Goal: Navigation & Orientation: Understand site structure

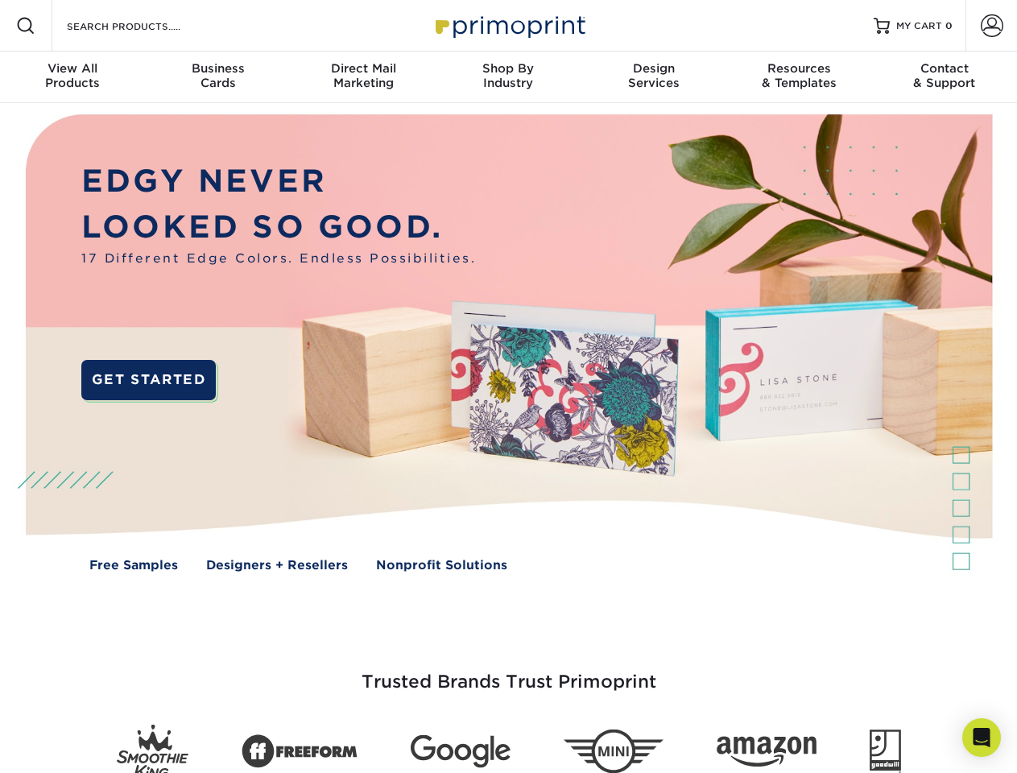
click at [508, 387] on img at bounding box center [508, 355] width 1007 height 504
click at [26, 26] on span at bounding box center [25, 25] width 19 height 19
click at [992, 26] on span at bounding box center [992, 26] width 23 height 23
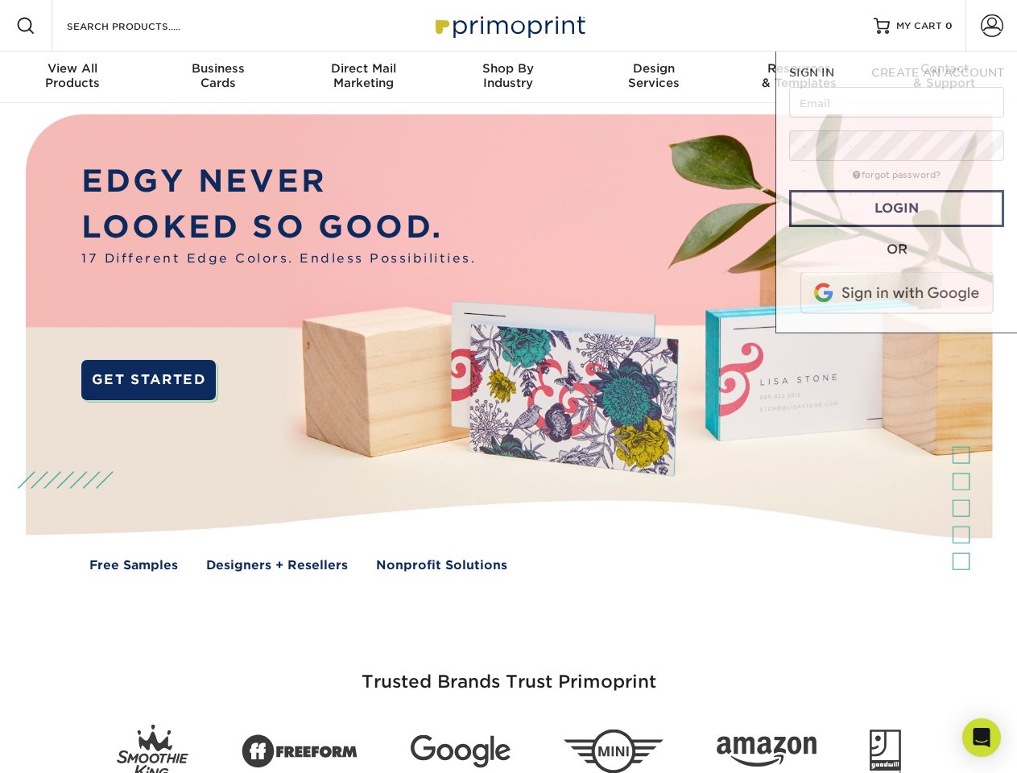
click at [73, 77] on div "View All Products" at bounding box center [72, 75] width 145 height 29
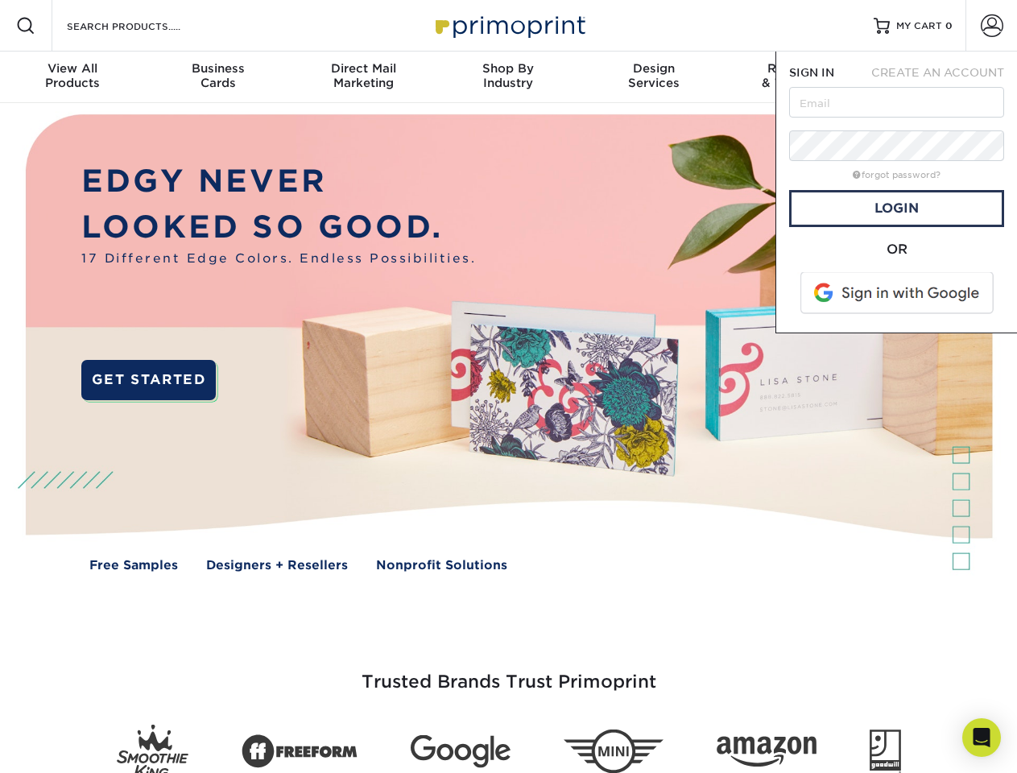
click at [218, 77] on div "Business Cards" at bounding box center [217, 75] width 145 height 29
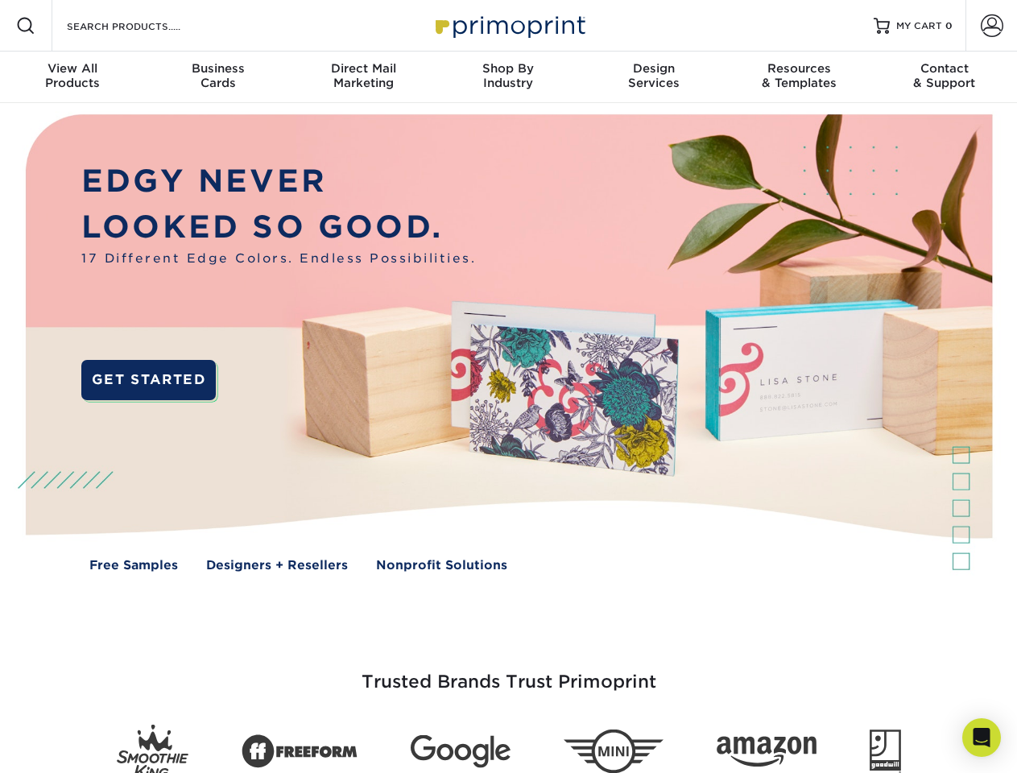
click at [363, 77] on div "Direct Mail Marketing" at bounding box center [363, 75] width 145 height 29
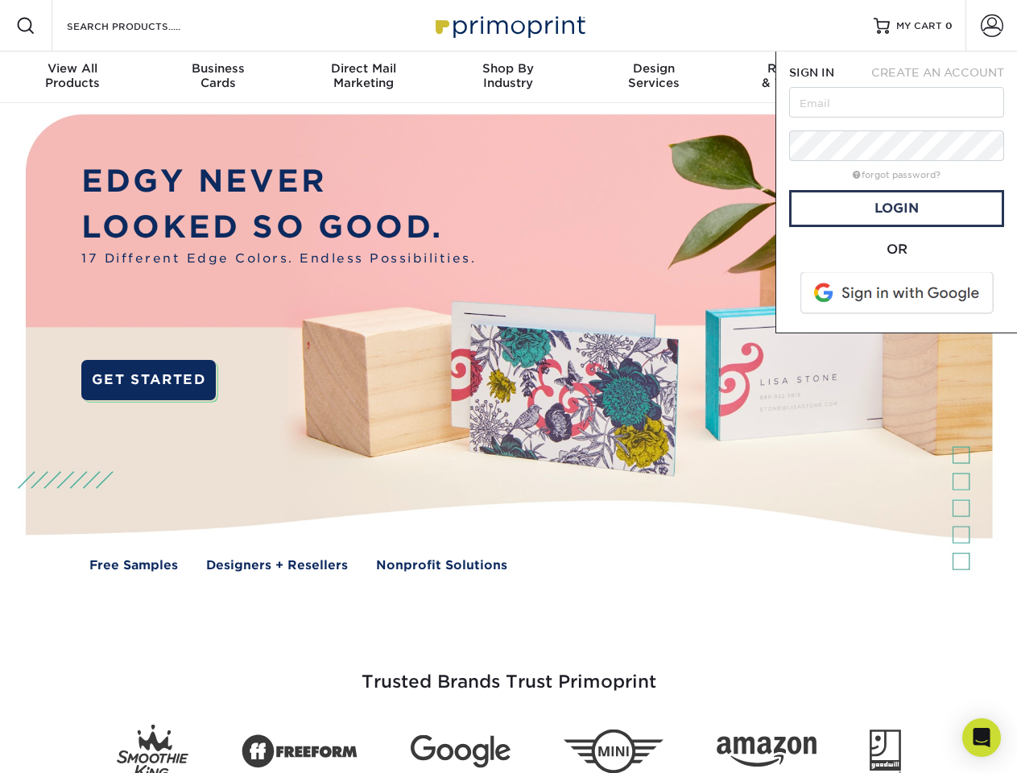
click at [508, 77] on div "Shop By Industry" at bounding box center [508, 75] width 145 height 29
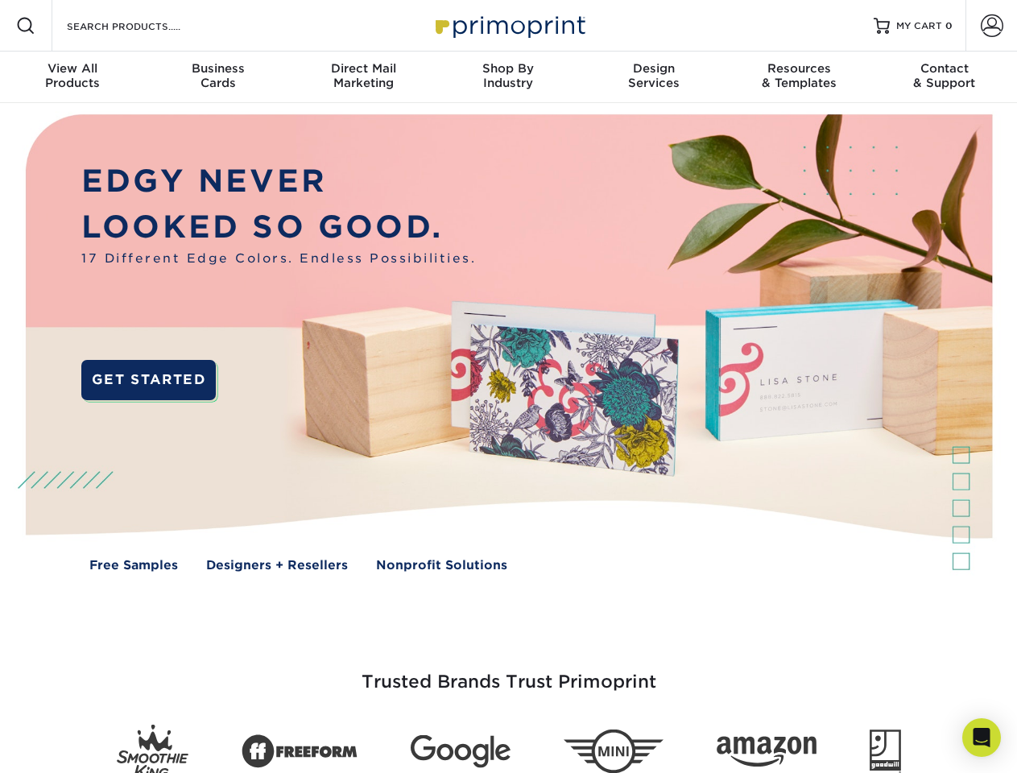
click at [654, 77] on div "Design Services" at bounding box center [654, 75] width 145 height 29
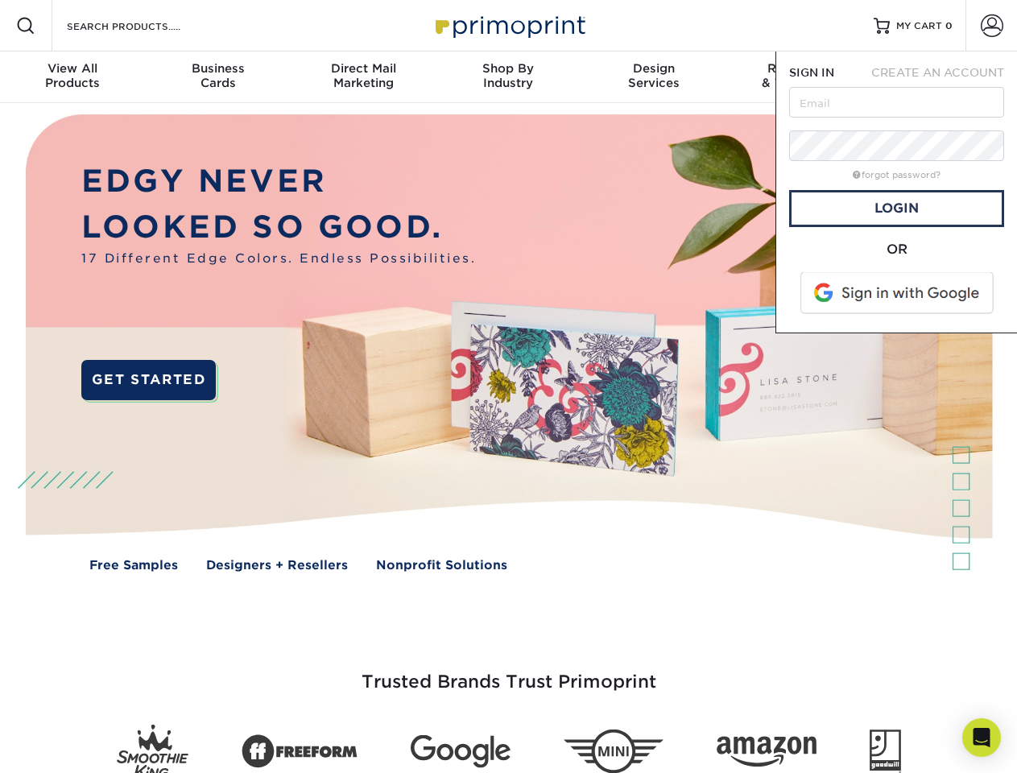
click at [799, 77] on span "SIGN IN" at bounding box center [812, 72] width 45 height 13
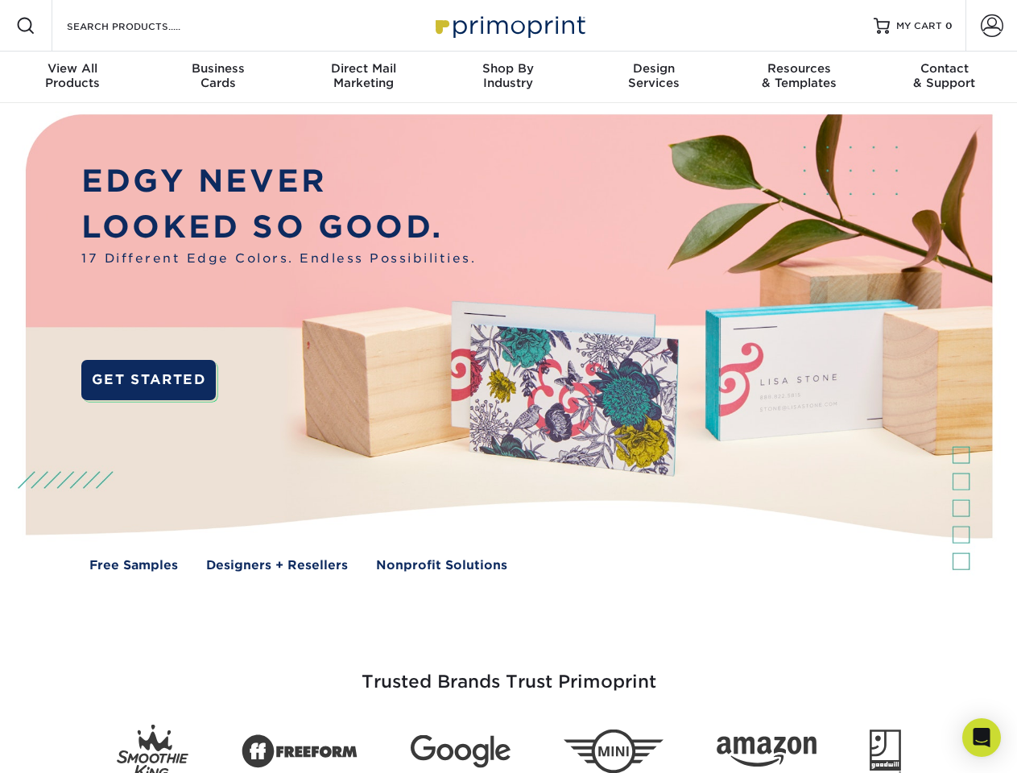
click at [945, 77] on div "Contact & Support" at bounding box center [944, 75] width 145 height 29
